Goal: Information Seeking & Learning: Find specific fact

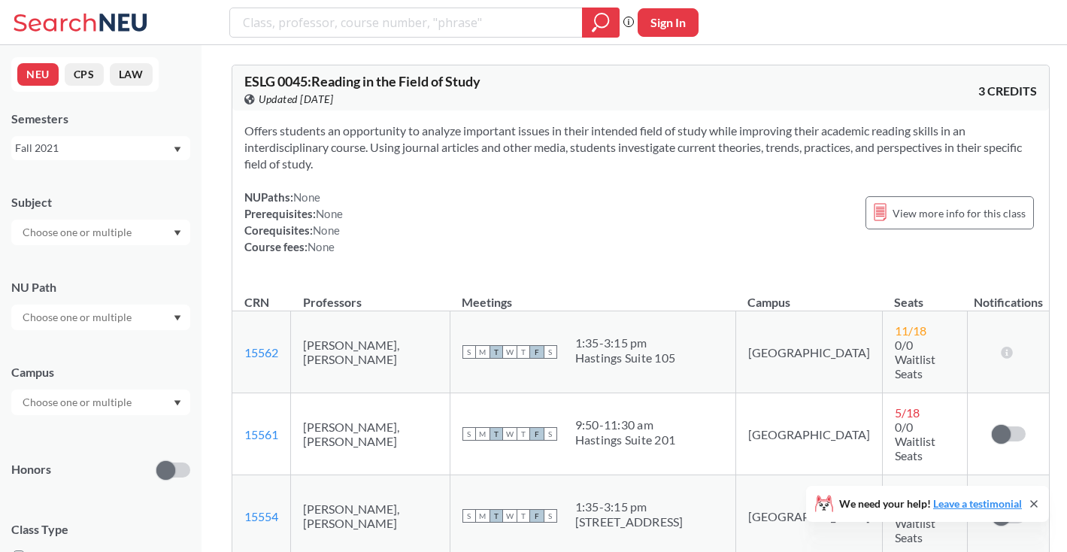
click at [146, 146] on div "Fall 2021" at bounding box center [93, 148] width 157 height 17
click at [113, 195] on div "Fall 2025" at bounding box center [100, 180] width 179 height 41
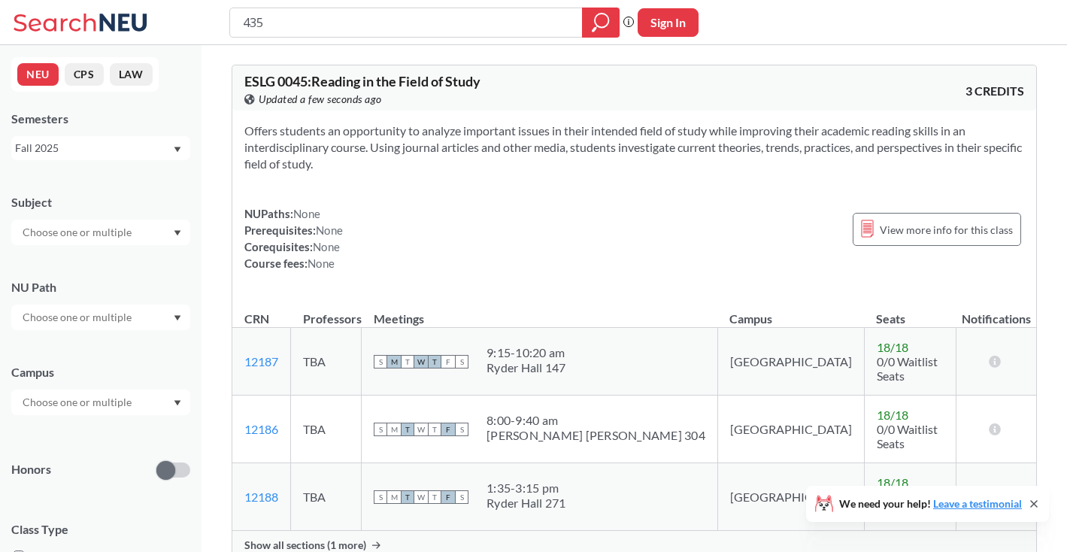
type input "4350"
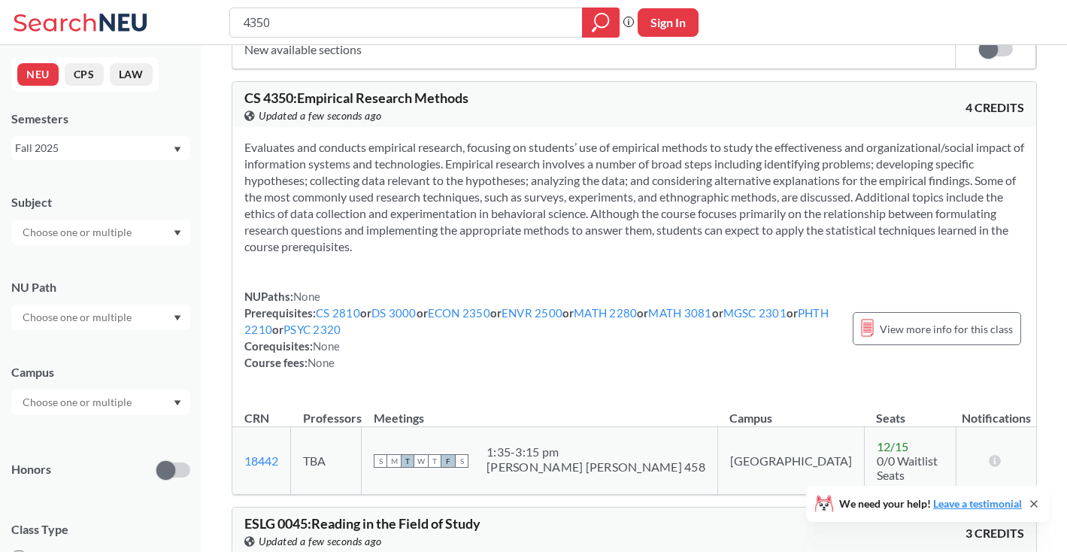
scroll to position [359, 0]
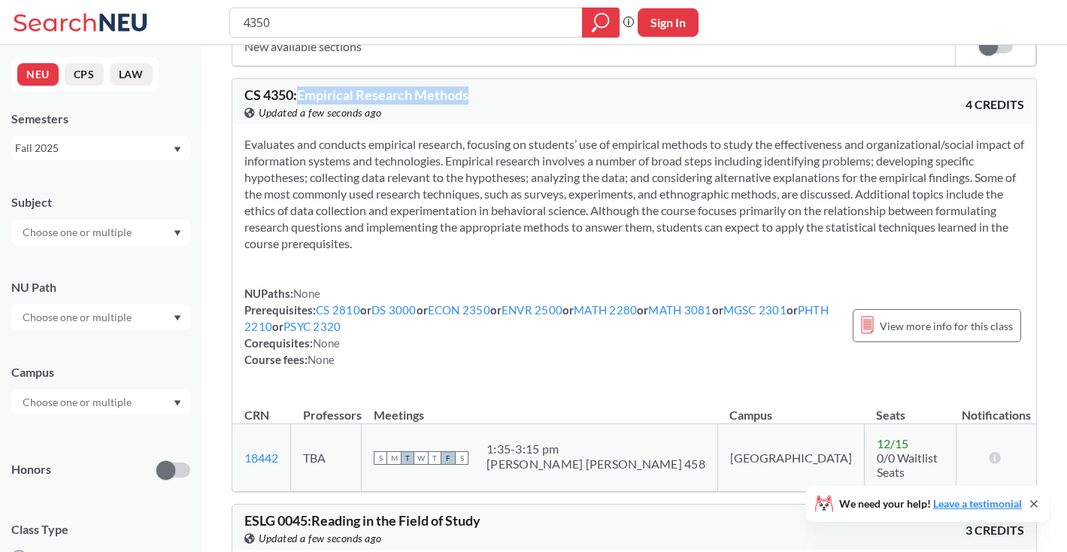
drag, startPoint x: 301, startPoint y: 98, endPoint x: 472, endPoint y: 95, distance: 171.4
click at [468, 95] on span "CS 4350 : Empirical Research Methods" at bounding box center [356, 94] width 224 height 17
click at [495, 213] on section "Evaluates and conducts empirical research, focusing on students’ use of empiric…" at bounding box center [633, 194] width 779 height 116
